Goal: Navigation & Orientation: Go to known website

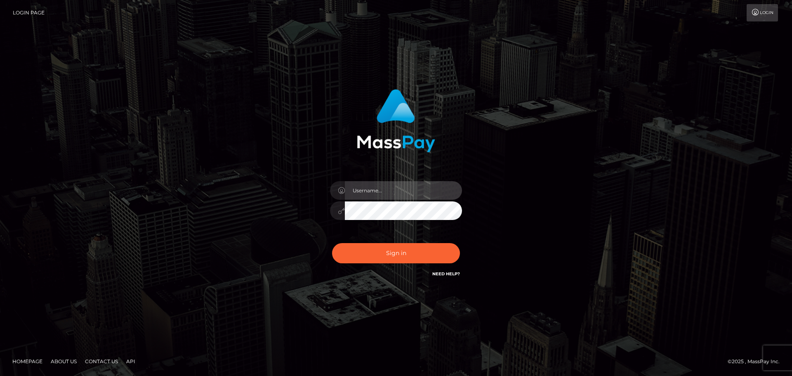
type input "abarrett2"
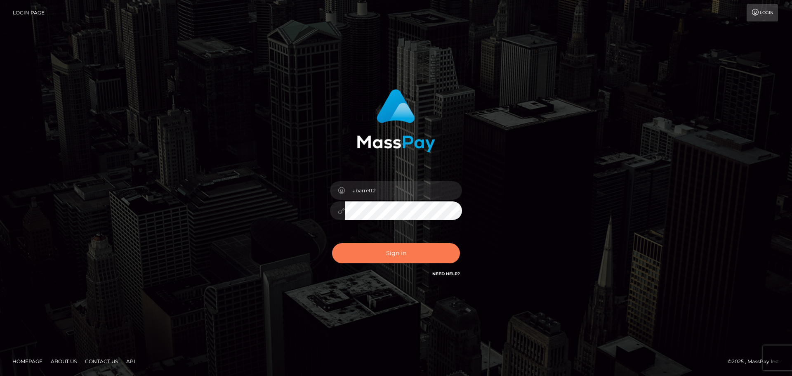
click at [398, 253] on button "Sign in" at bounding box center [396, 253] width 128 height 20
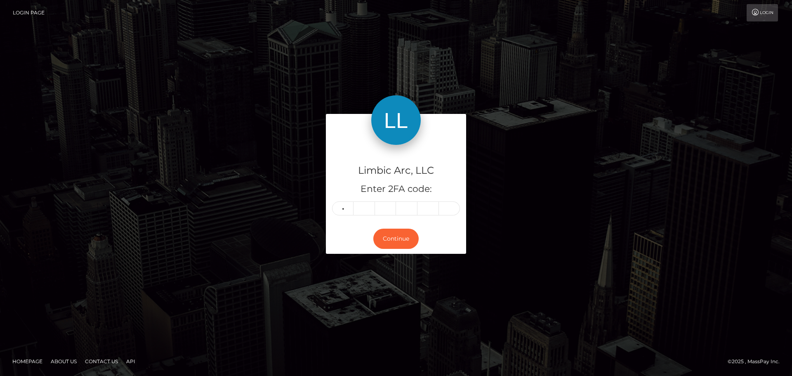
type input "1"
type input "3"
type input "5"
type input "6"
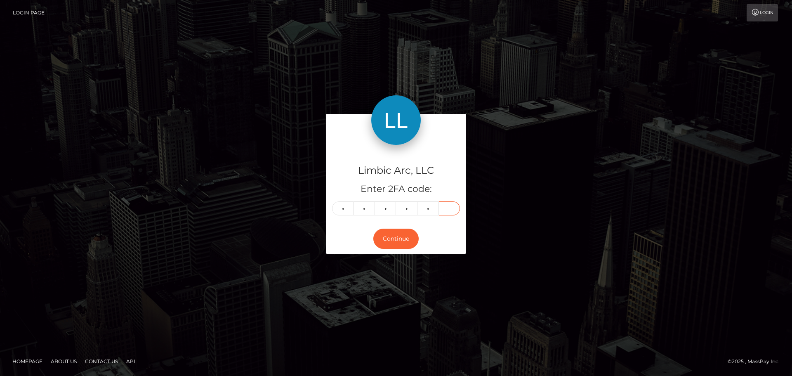
type input "3"
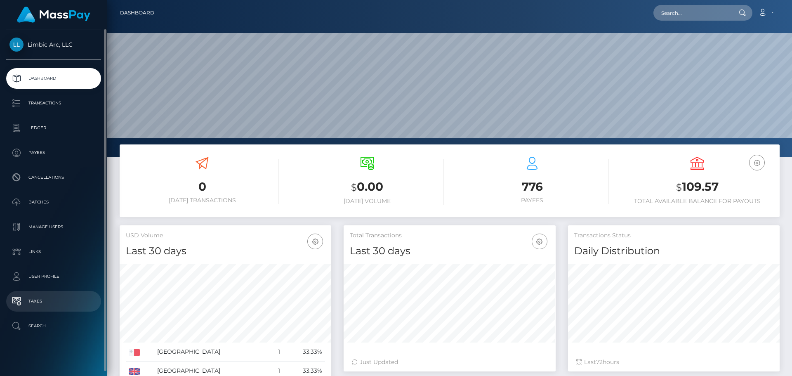
scroll to position [146, 212]
